Goal: Book appointment/travel/reservation

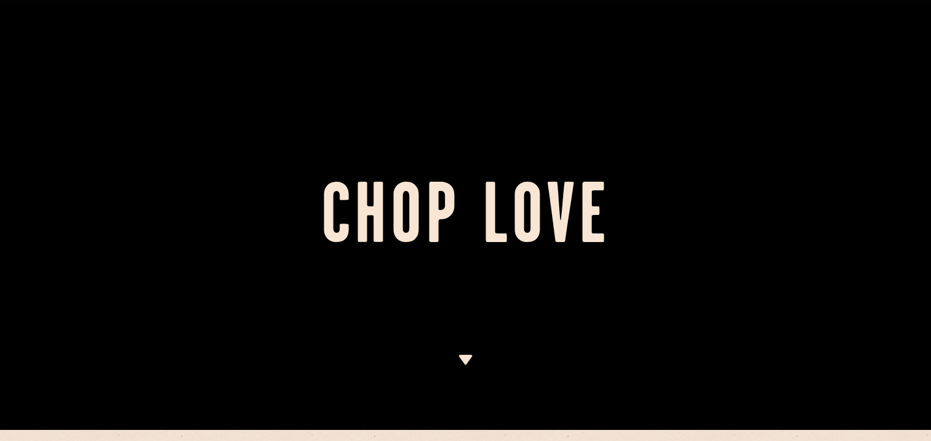
scroll to position [246, 0]
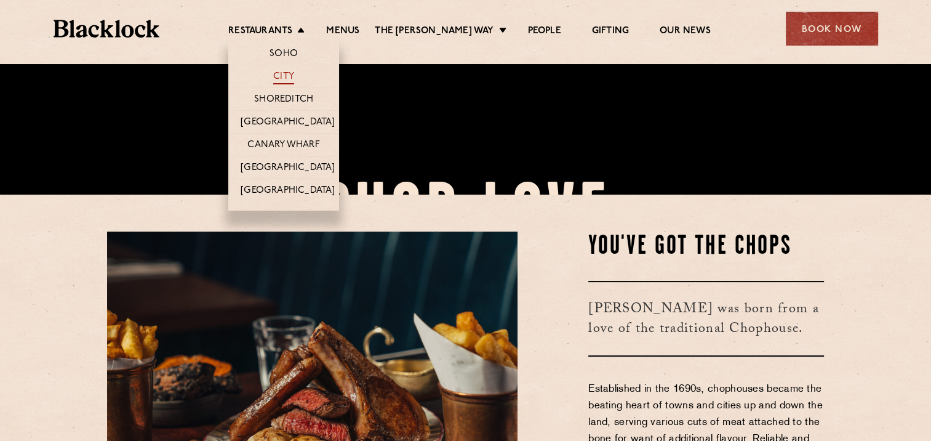
click at [292, 72] on link "City" at bounding box center [283, 78] width 21 height 14
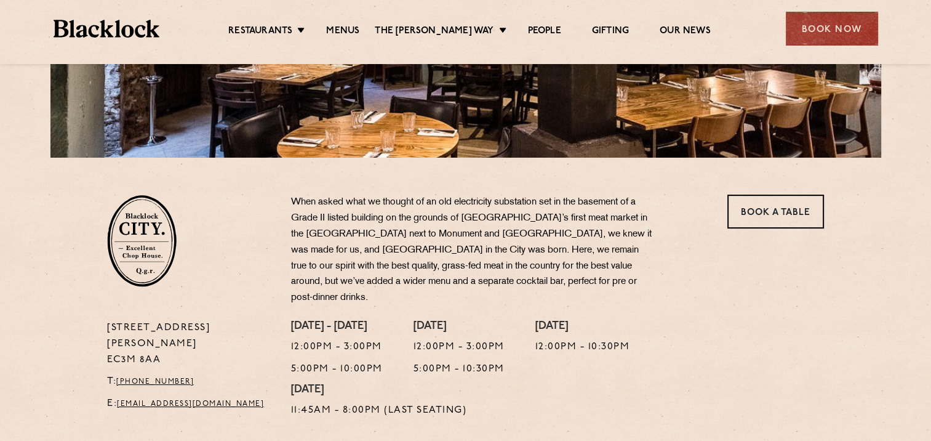
scroll to position [308, 0]
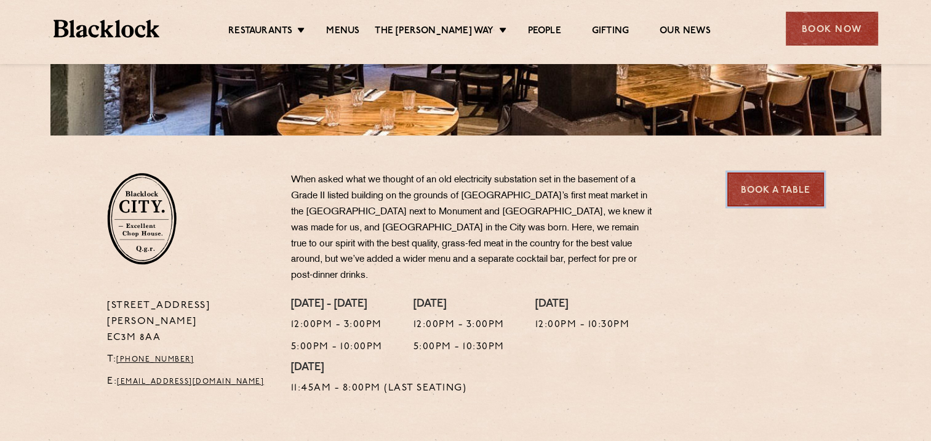
click at [776, 197] on link "Book a Table" at bounding box center [776, 189] width 97 height 34
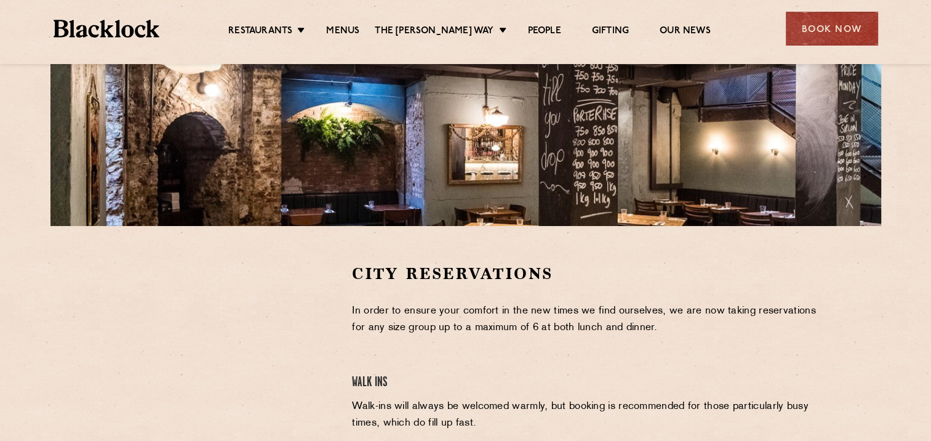
scroll to position [369, 0]
